Goal: Task Accomplishment & Management: Use online tool/utility

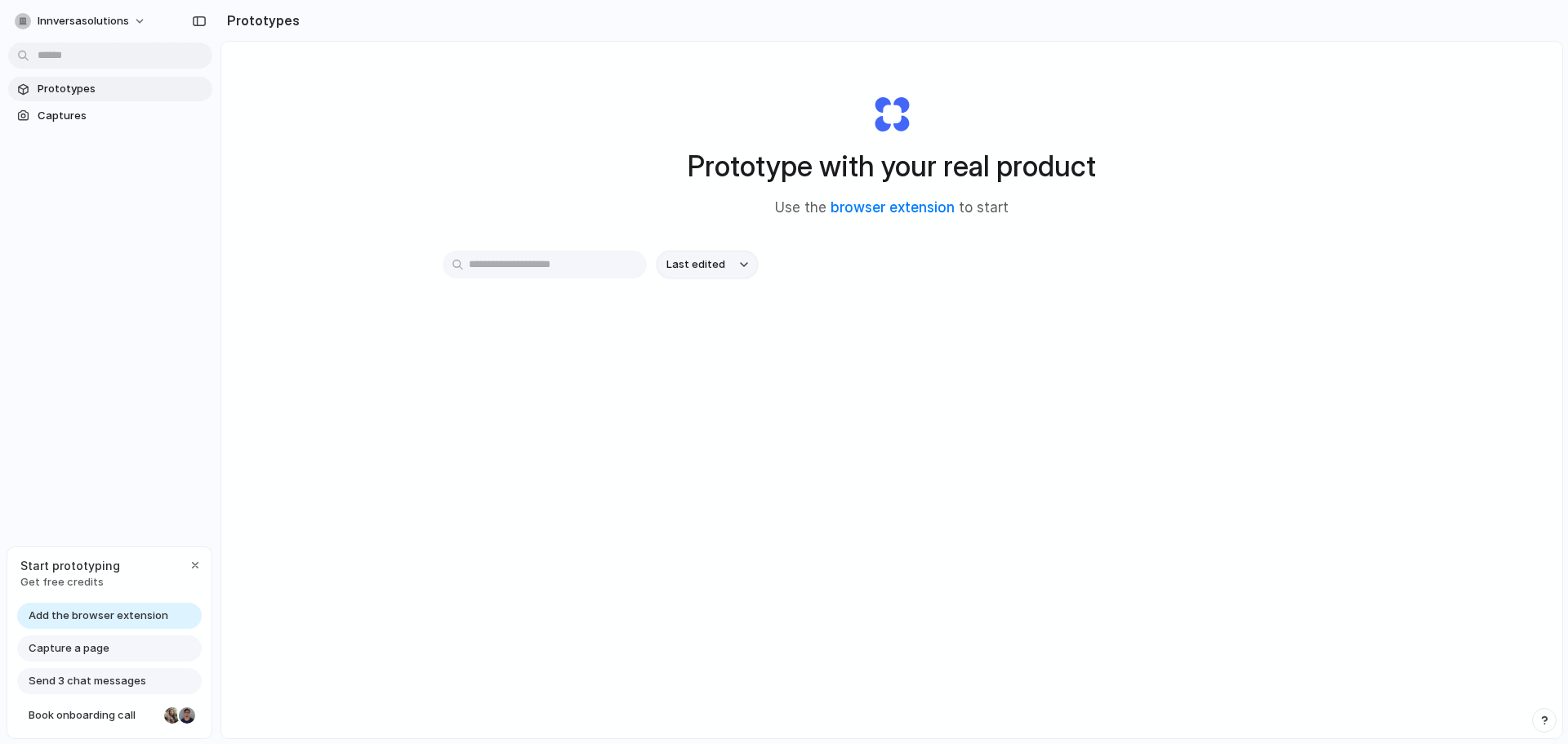
click at [733, 268] on button "Last edited" at bounding box center [707, 265] width 101 height 28
click at [531, 265] on div "Last edited Last created Alphabetical" at bounding box center [784, 372] width 1568 height 744
click at [910, 201] on link "browser extension" at bounding box center [892, 208] width 124 height 16
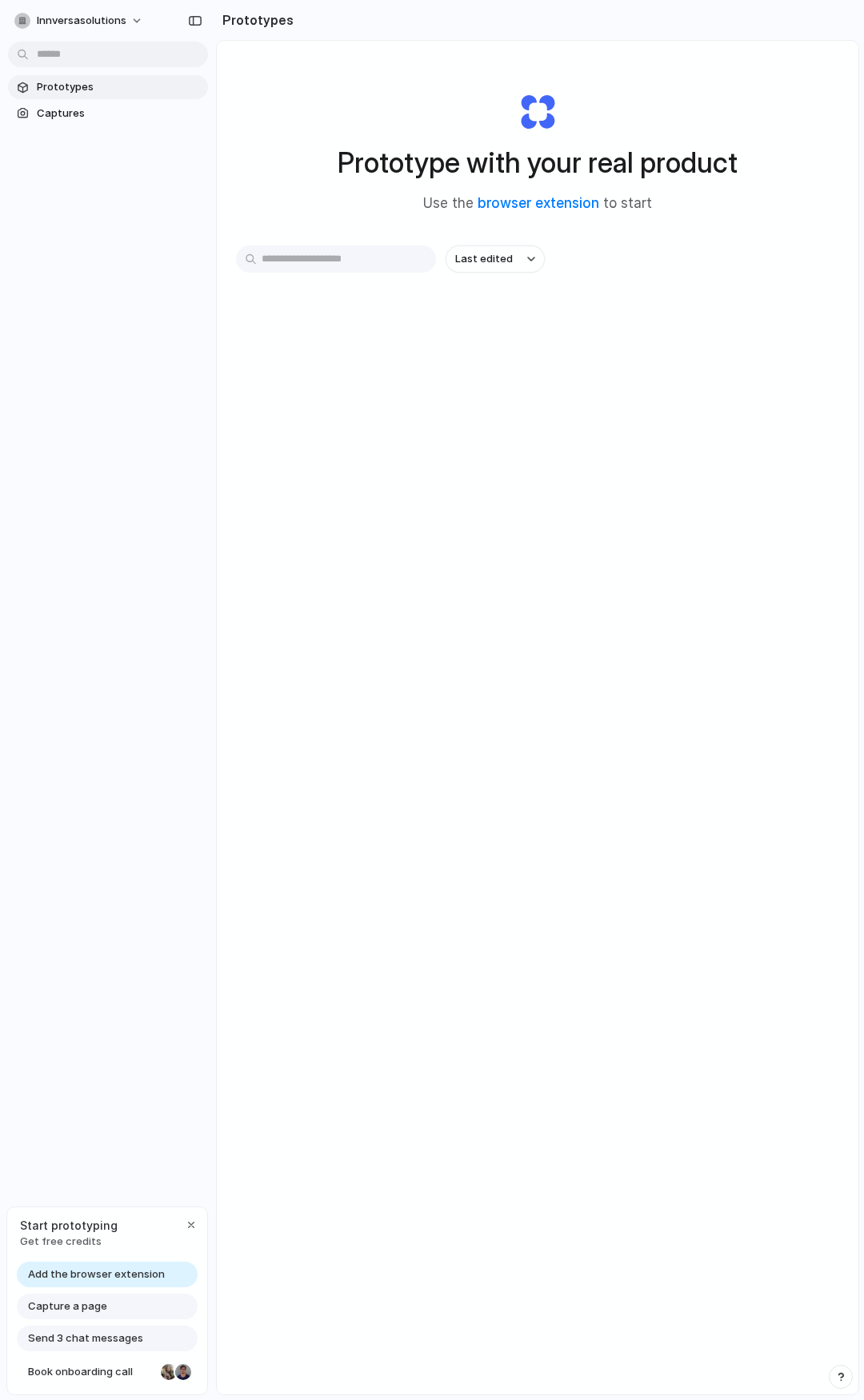
click at [336, 252] on input "text" at bounding box center [335, 259] width 200 height 27
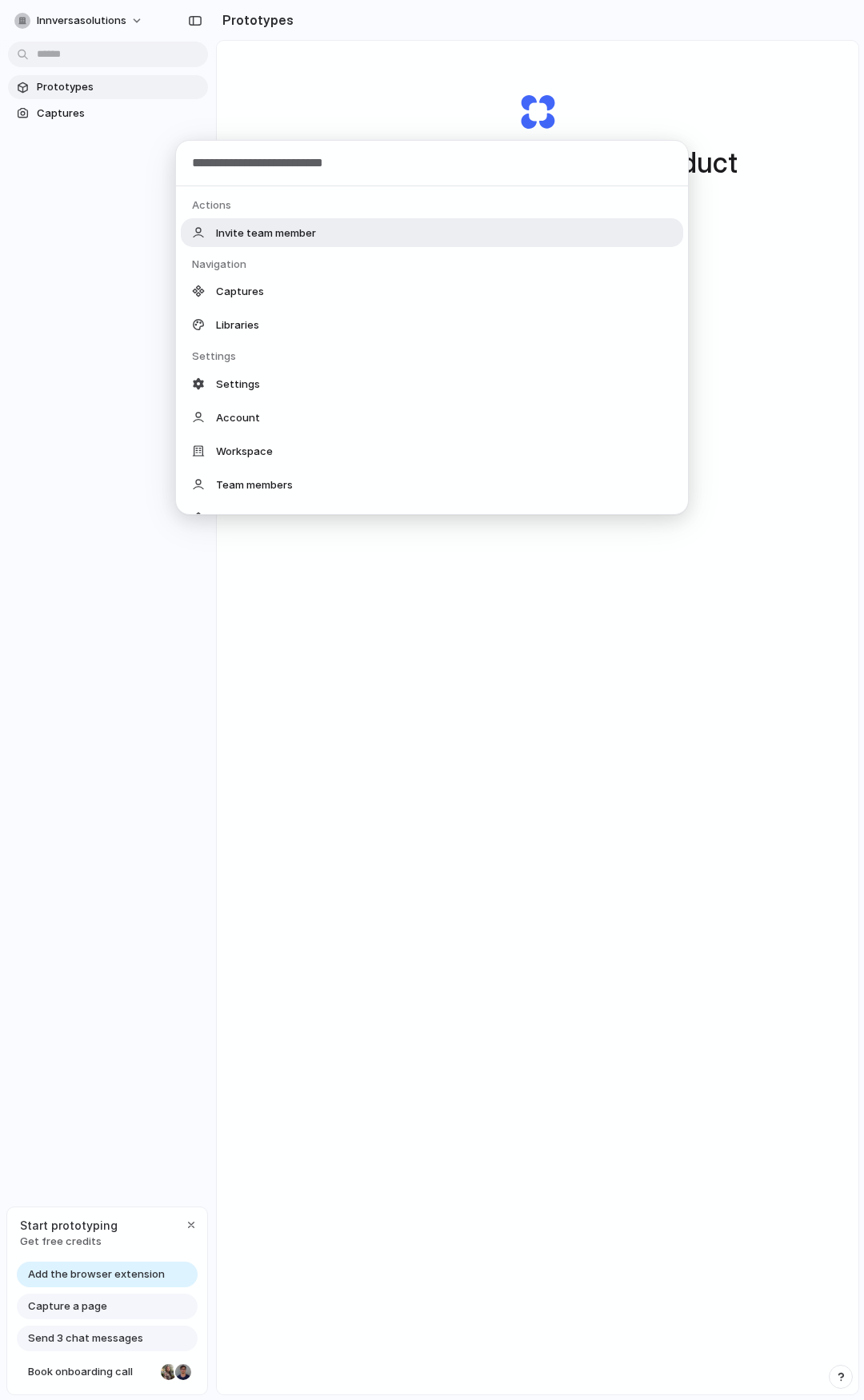
click at [128, 56] on body "innversasolutions Prototypes Captures Start prototyping Get free credits Add th…" at bounding box center [432, 700] width 864 height 1400
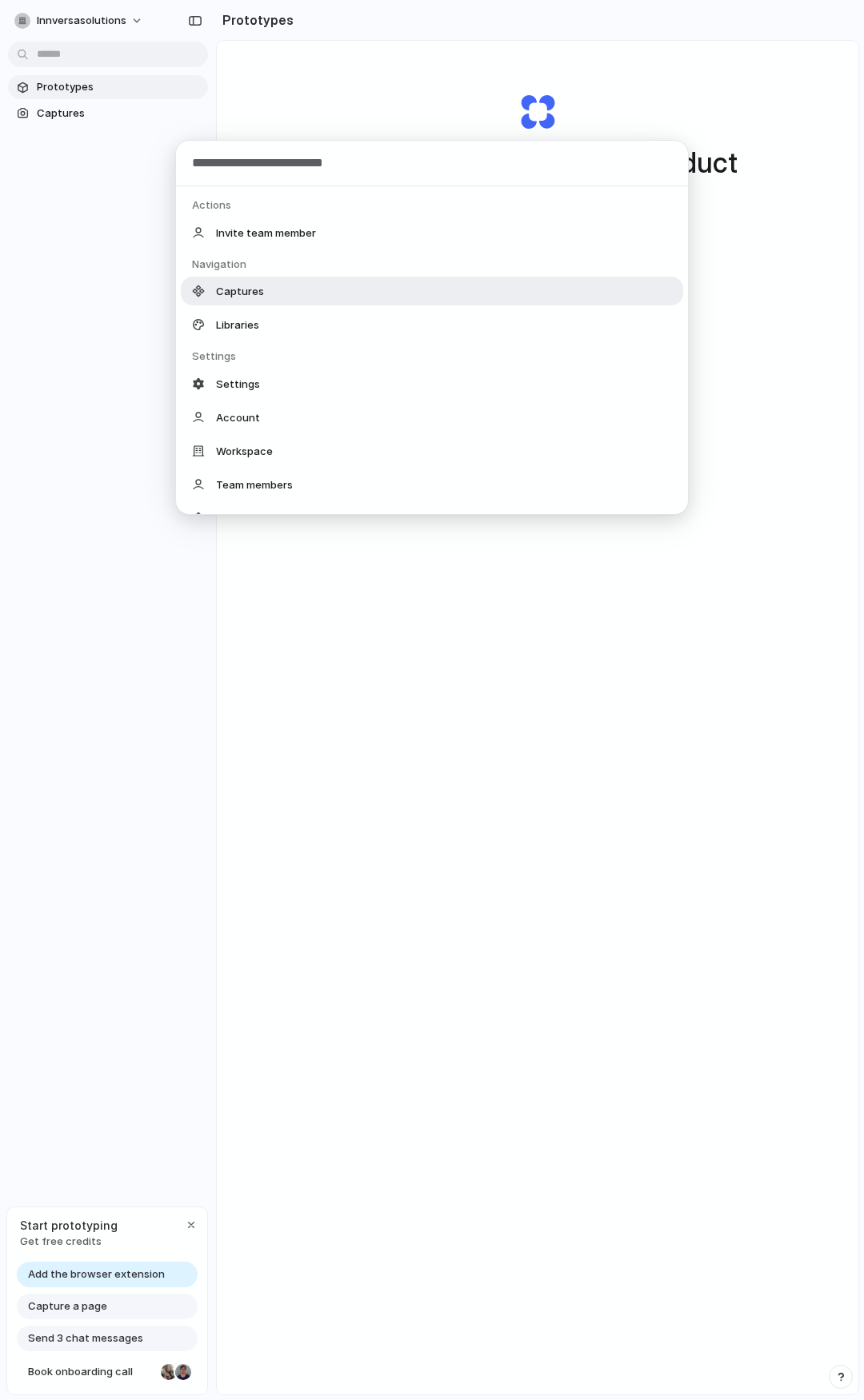
click at [246, 290] on span "Captures" at bounding box center [239, 291] width 48 height 16
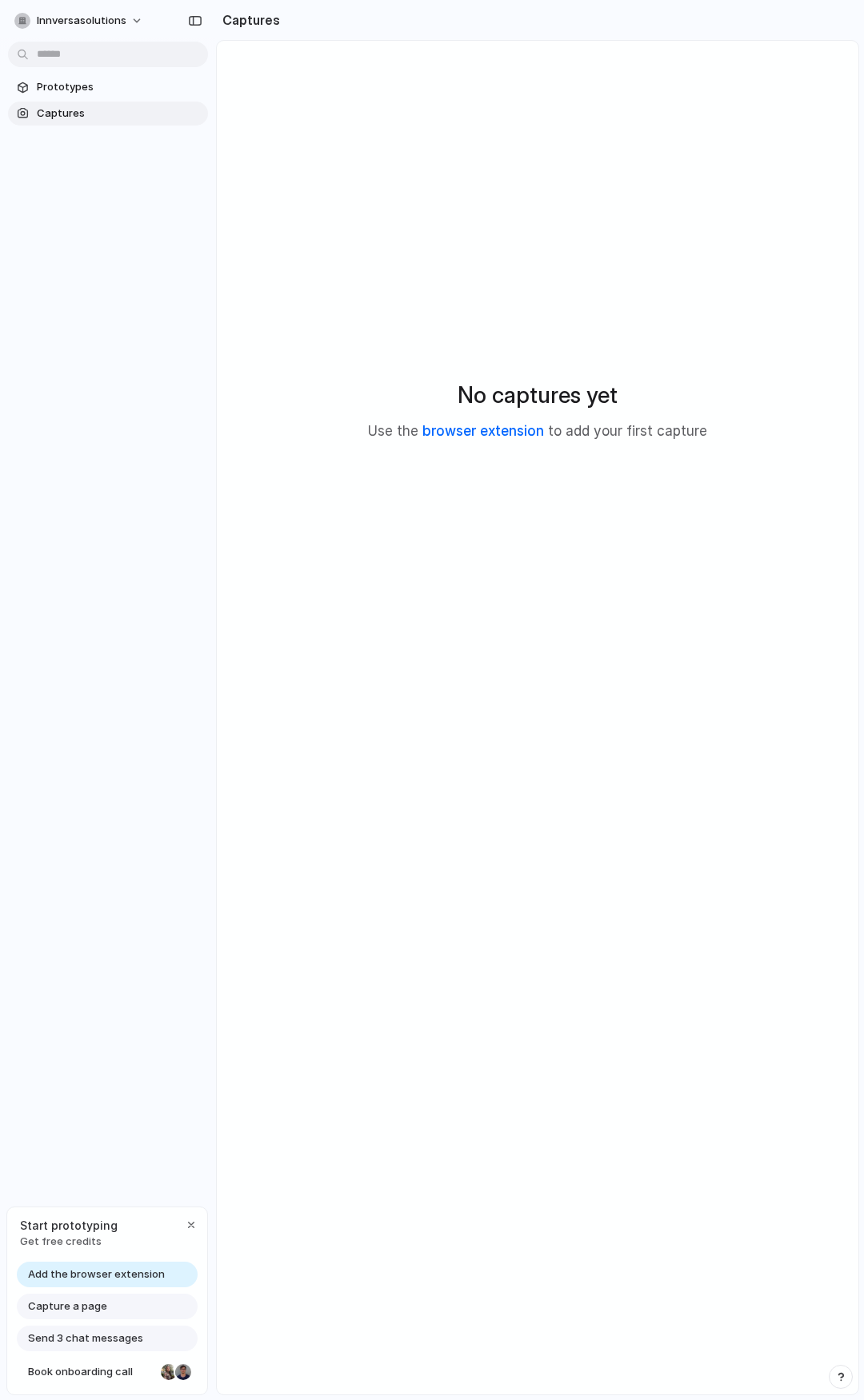
click at [505, 429] on link "browser extension" at bounding box center [483, 431] width 121 height 16
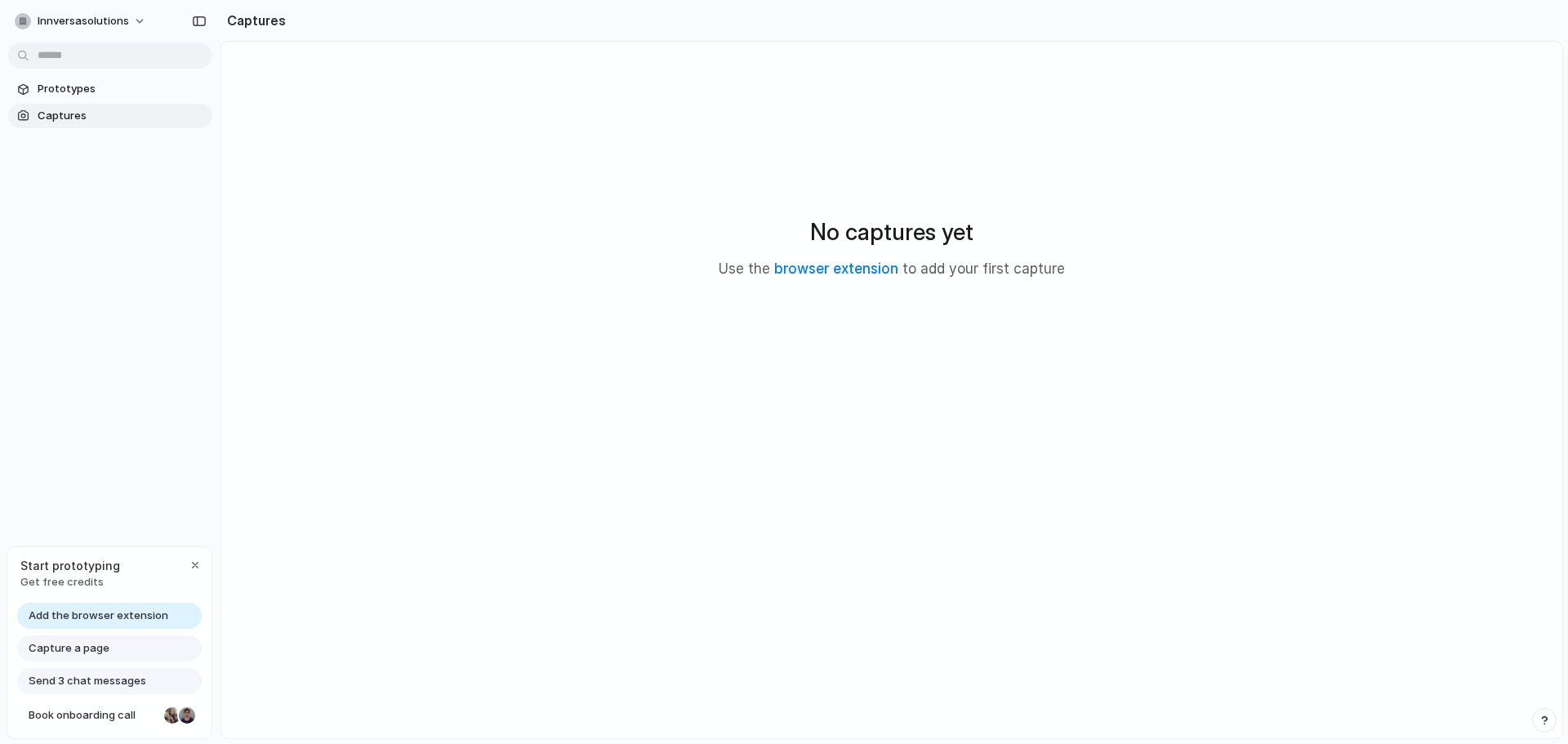
click at [62, 108] on span "Captures" at bounding box center [122, 116] width 169 height 16
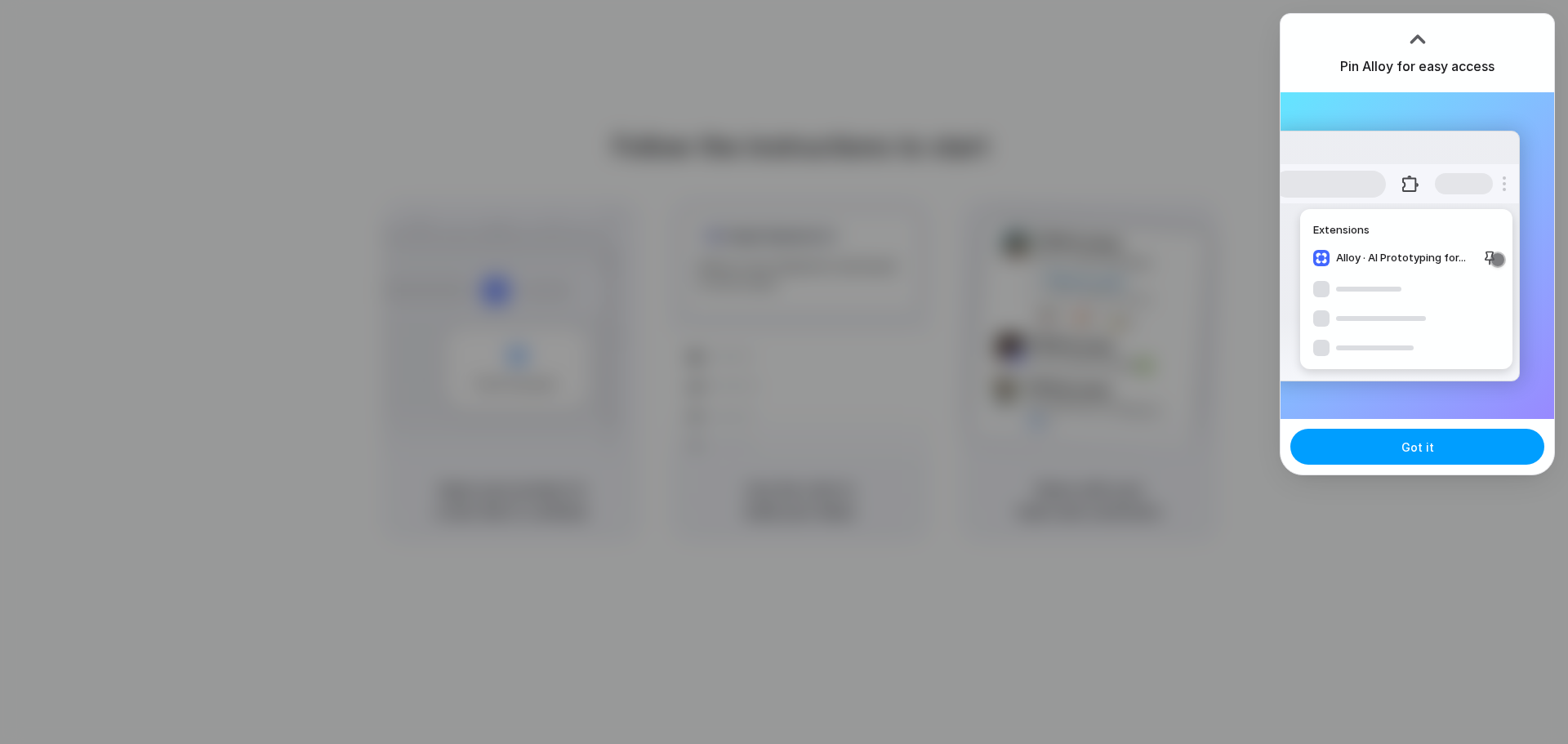
click at [1443, 448] on button "Got it" at bounding box center [1417, 447] width 254 height 36
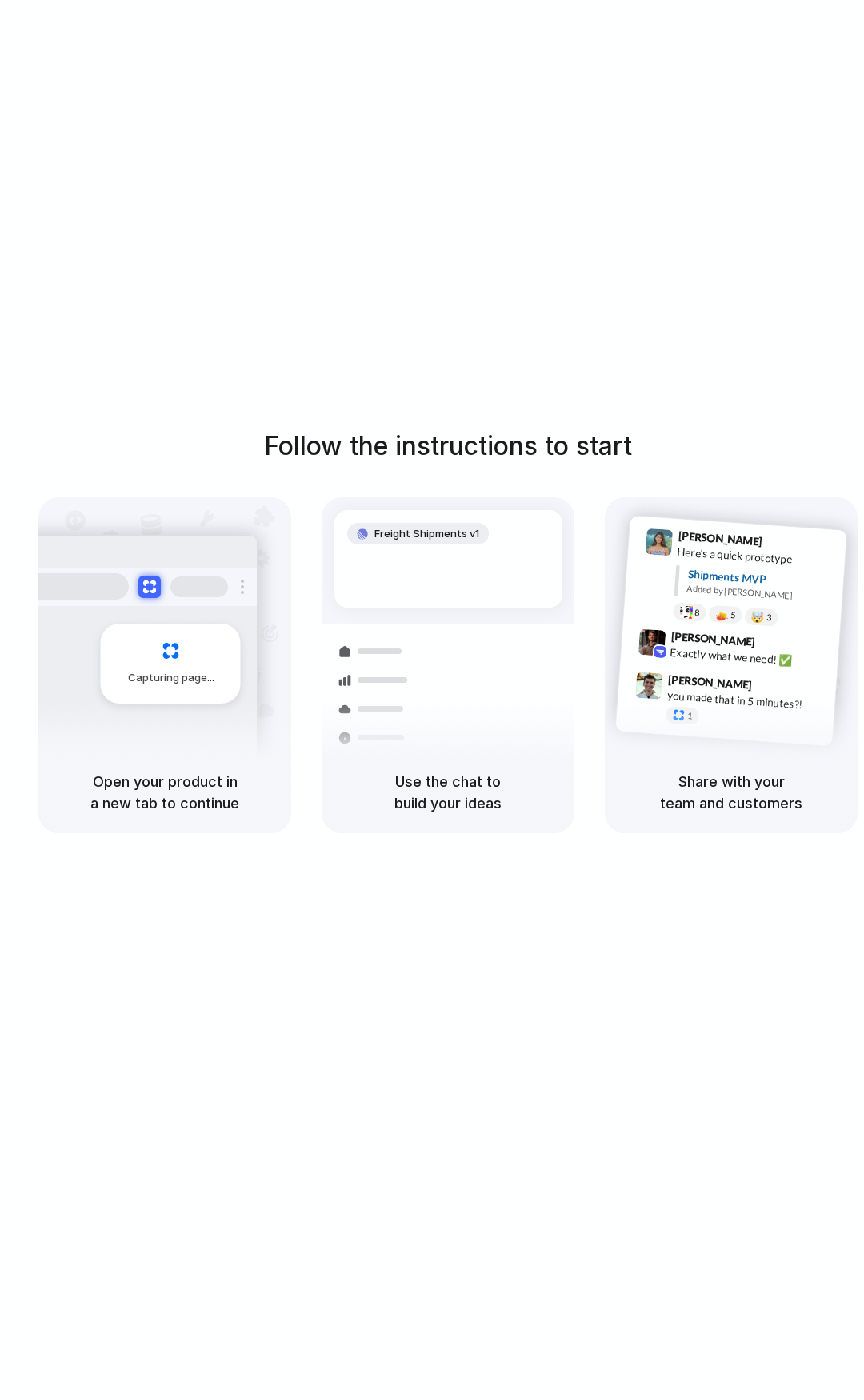
click at [315, 54] on div "Follow the instructions to start Capturing page Open your product in a new tab …" at bounding box center [448, 715] width 895 height 1431
drag, startPoint x: 403, startPoint y: 789, endPoint x: 445, endPoint y: 787, distance: 42.0
click at [445, 787] on h5 "Use the chat to build your ideas" at bounding box center [448, 792] width 214 height 43
drag, startPoint x: 445, startPoint y: 808, endPoint x: 689, endPoint y: 774, distance: 246.4
click at [465, 798] on h5 "Use the chat to build your ideas" at bounding box center [448, 792] width 214 height 43
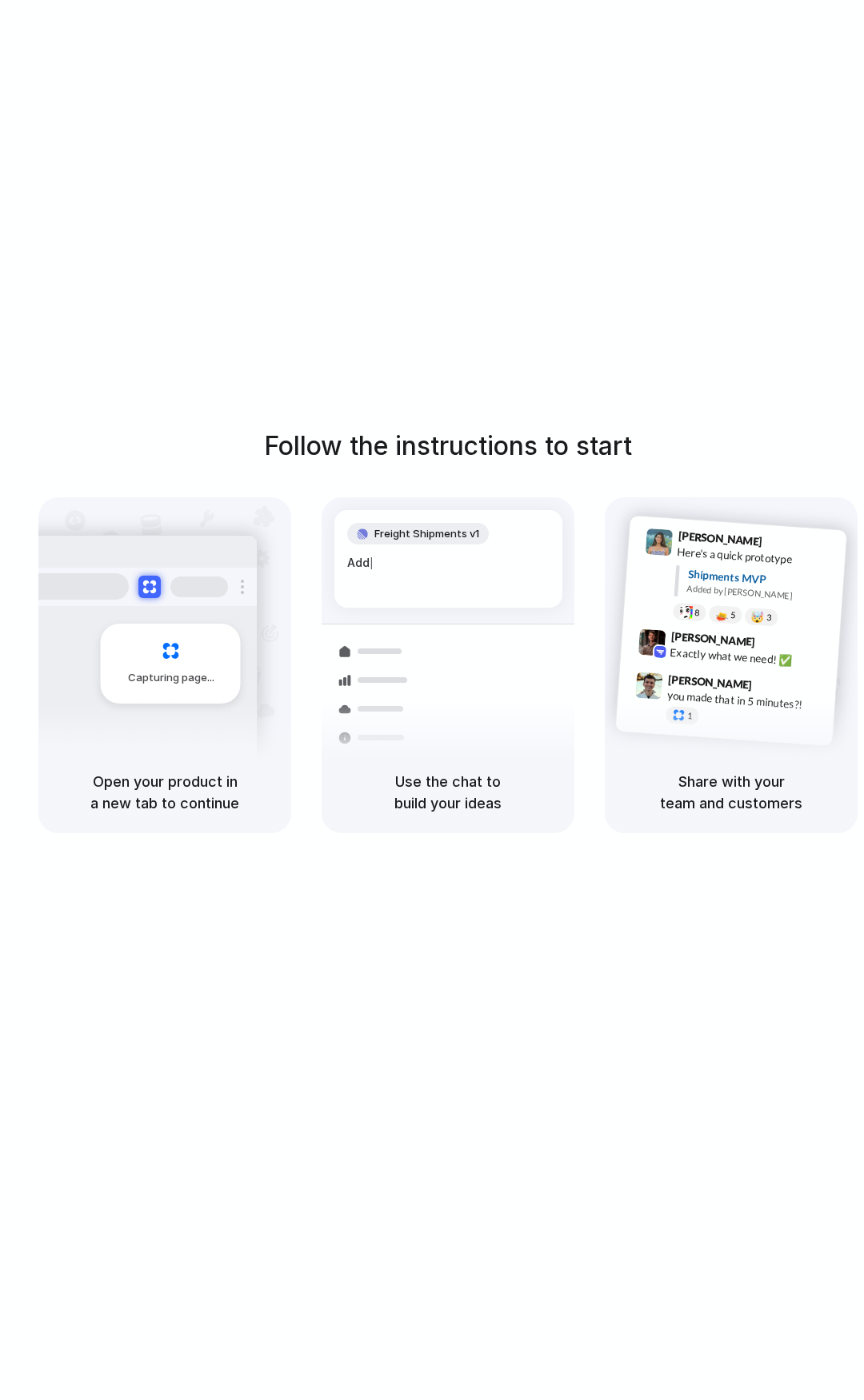
drag, startPoint x: 774, startPoint y: 772, endPoint x: 757, endPoint y: 745, distance: 31.9
click at [774, 771] on h5 "Share with your team and customers" at bounding box center [730, 792] width 214 height 43
click at [177, 671] on span "Capturing page" at bounding box center [172, 678] width 89 height 16
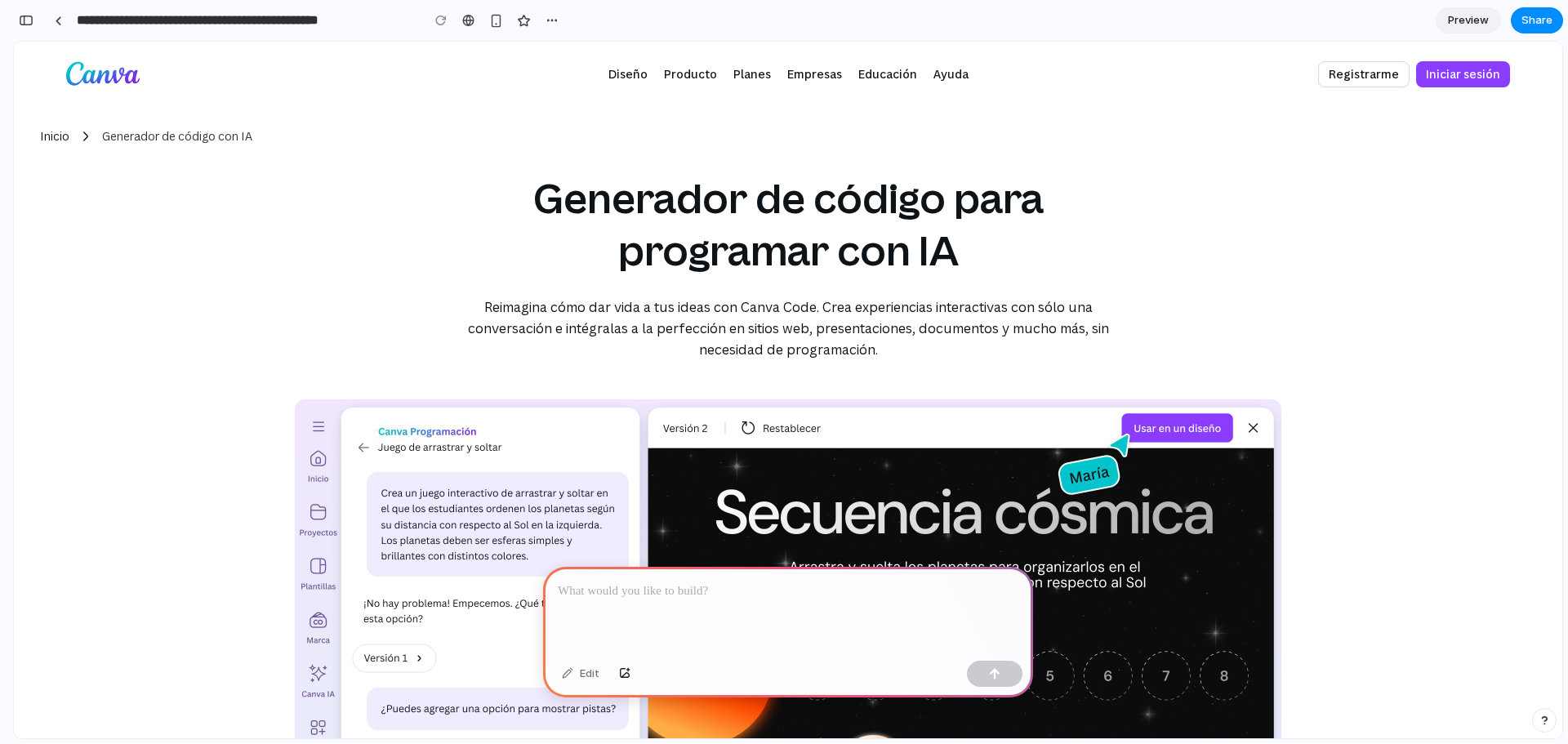
click at [1470, 17] on span "Preview" at bounding box center [1468, 20] width 41 height 16
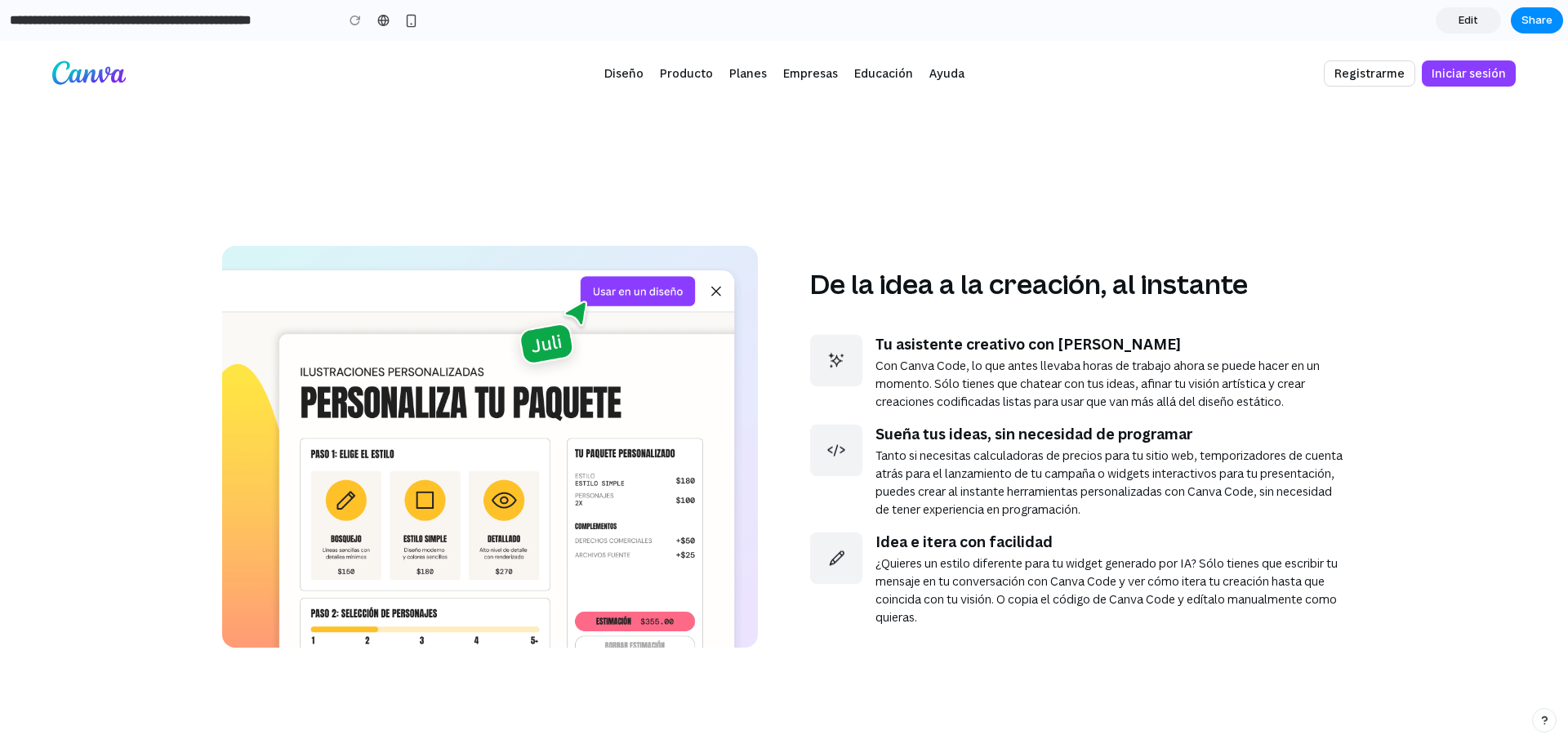
scroll to position [899, 0]
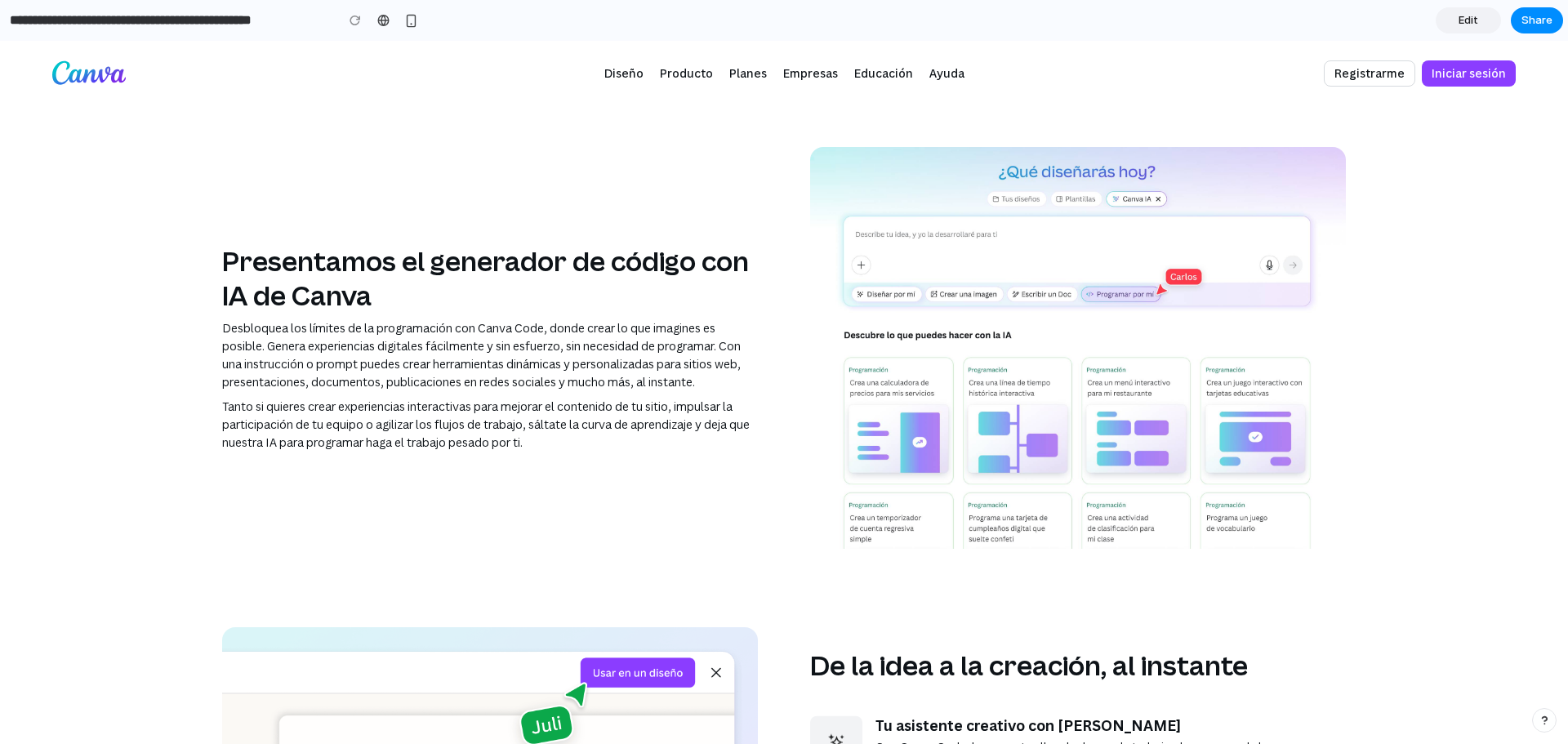
drag, startPoint x: 1470, startPoint y: 21, endPoint x: 1467, endPoint y: 30, distance: 9.5
click at [1470, 21] on span "Edit" at bounding box center [1468, 20] width 20 height 16
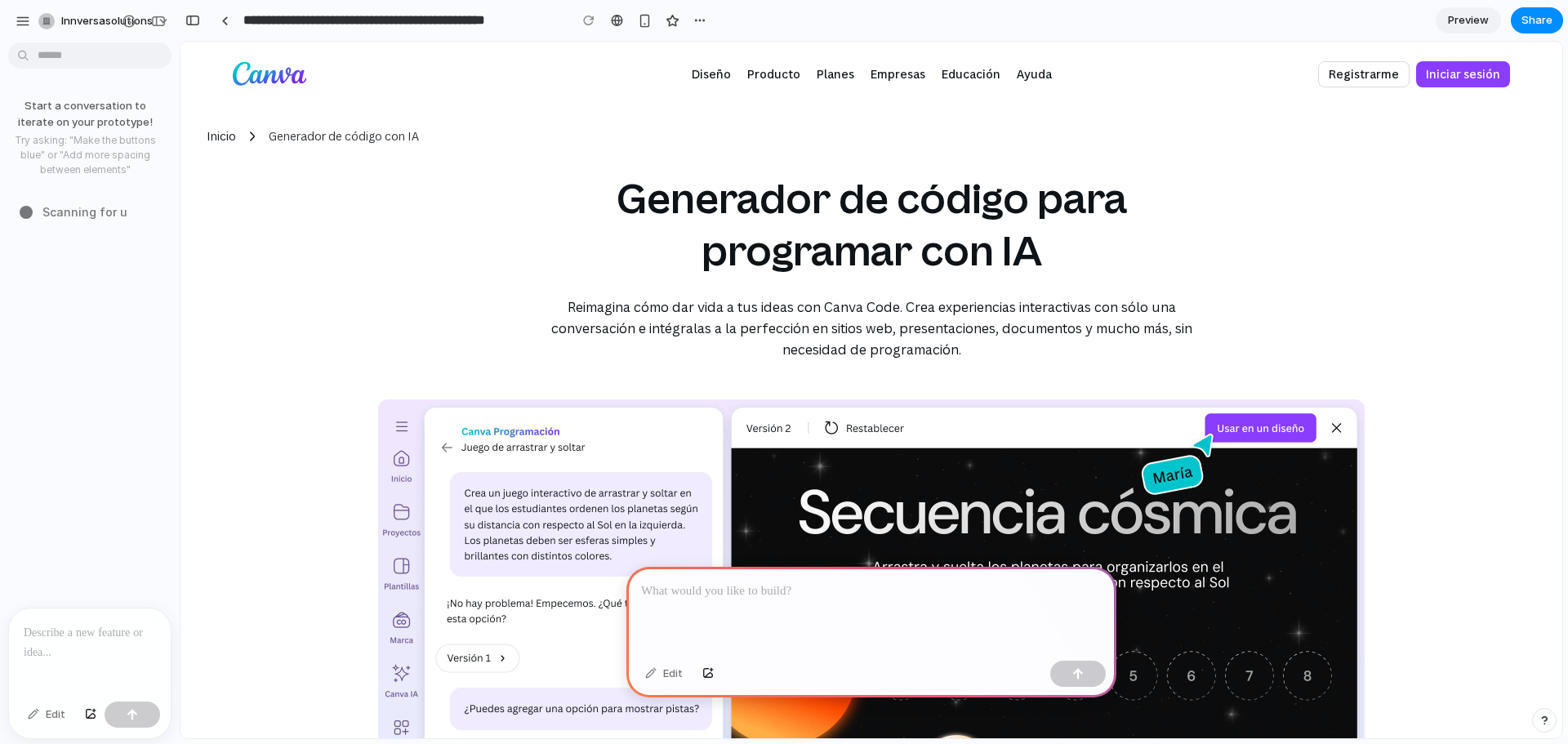
click at [74, 636] on p at bounding box center [90, 633] width 133 height 20
click at [59, 633] on p "**" at bounding box center [87, 633] width 126 height 20
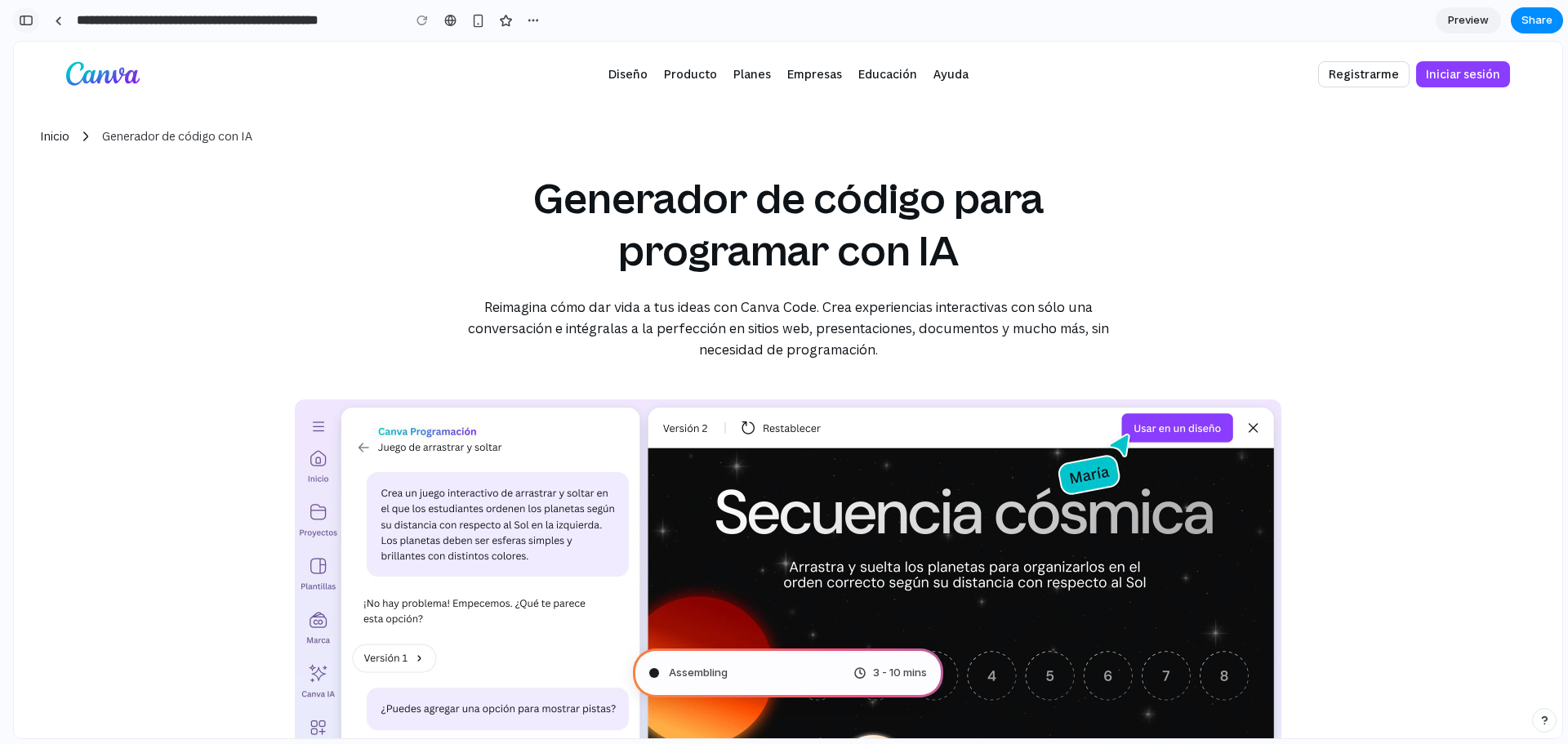
click at [23, 16] on div "button" at bounding box center [26, 20] width 15 height 11
type input "**********"
